Goal: Task Accomplishment & Management: Use online tool/utility

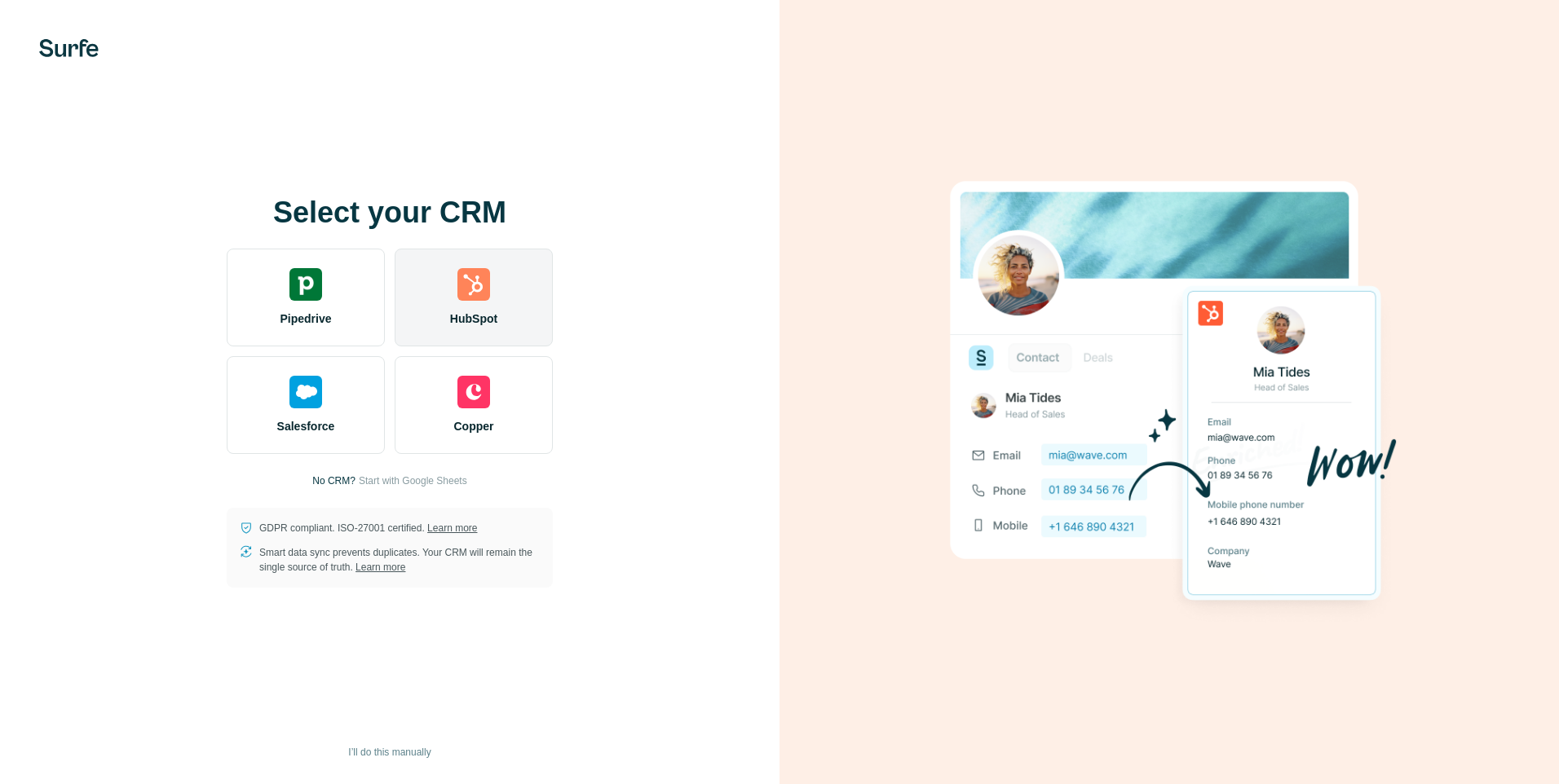
click at [485, 304] on div "HubSpot" at bounding box center [473, 297] width 158 height 98
